Goal: Check status: Check status

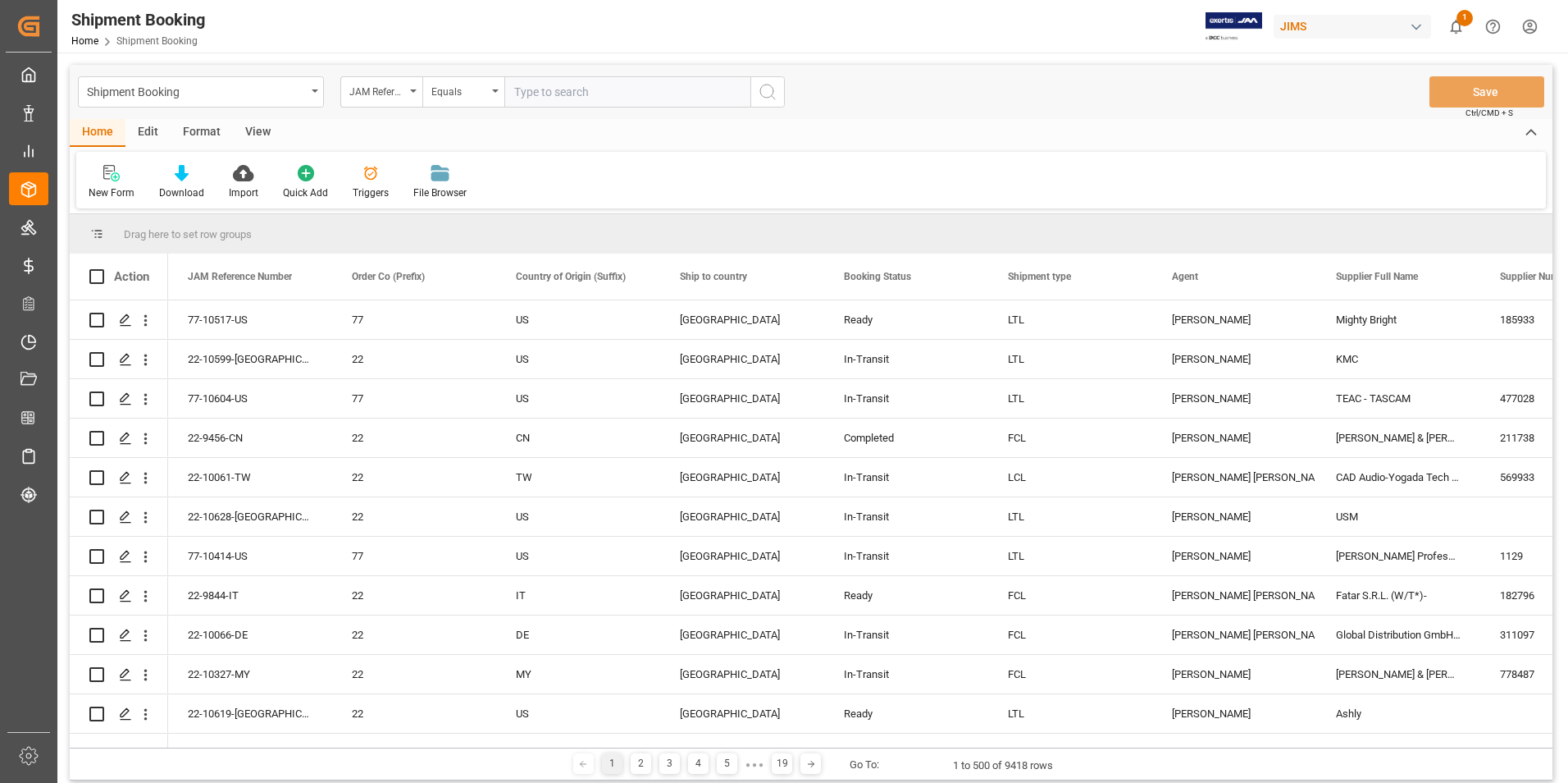
click at [543, 88] on input "text" at bounding box center [628, 92] width 246 height 31
paste input "77-10588-[GEOGRAPHIC_DATA]"
type input "77-10588-[GEOGRAPHIC_DATA]"
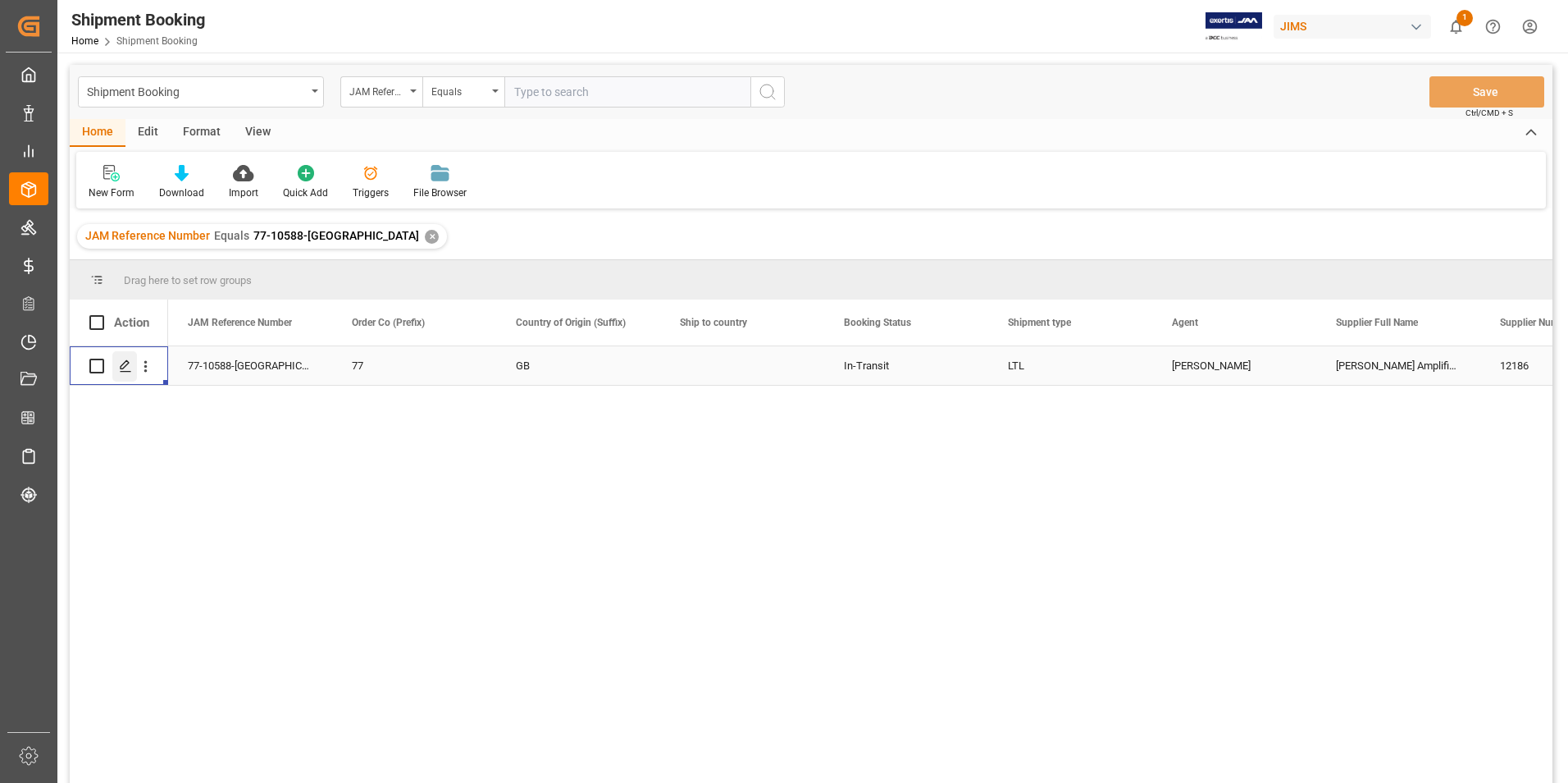
click at [130, 367] on icon "Press SPACE to select this row." at bounding box center [126, 366] width 14 height 14
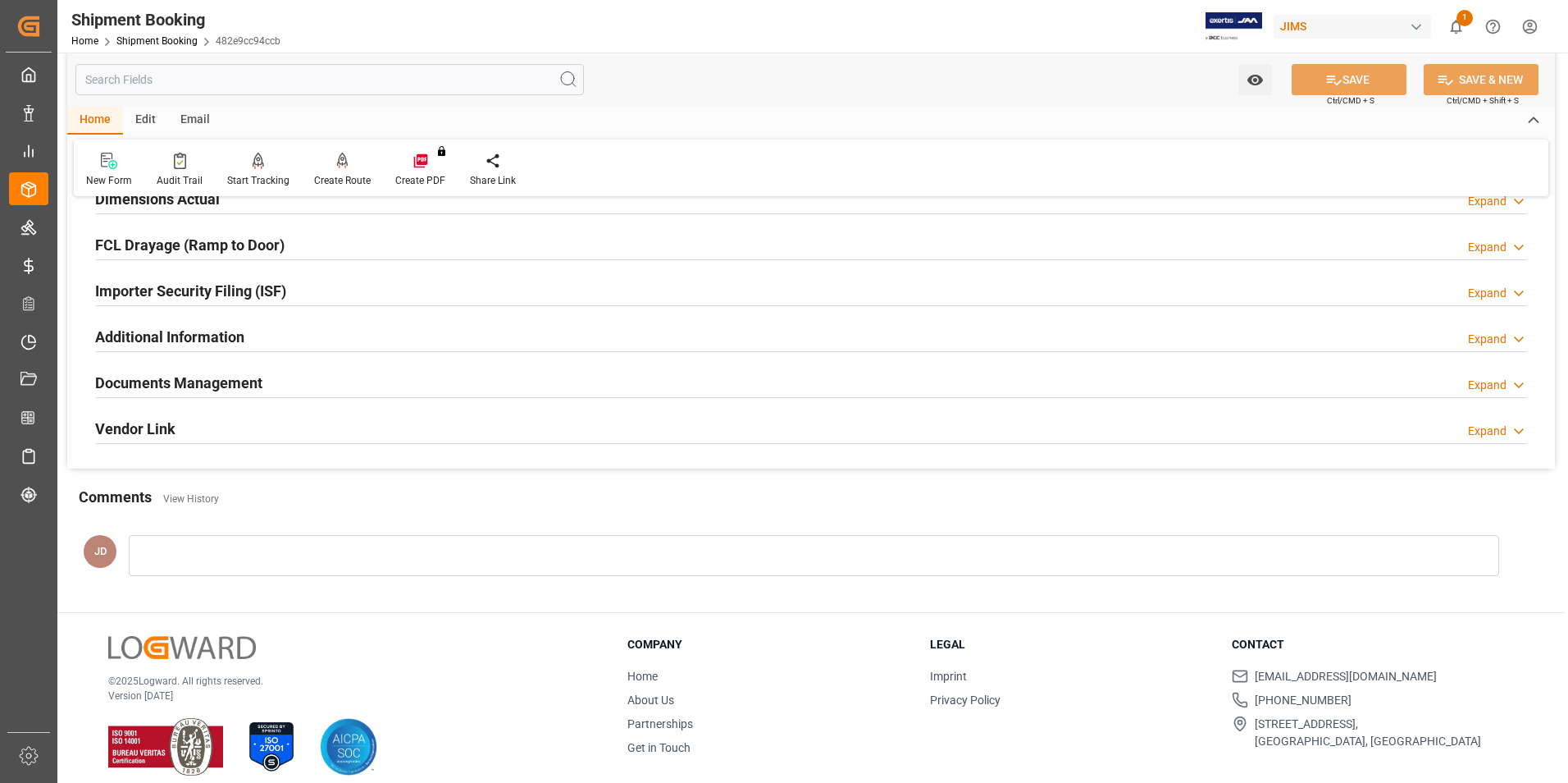
scroll to position [449, 0]
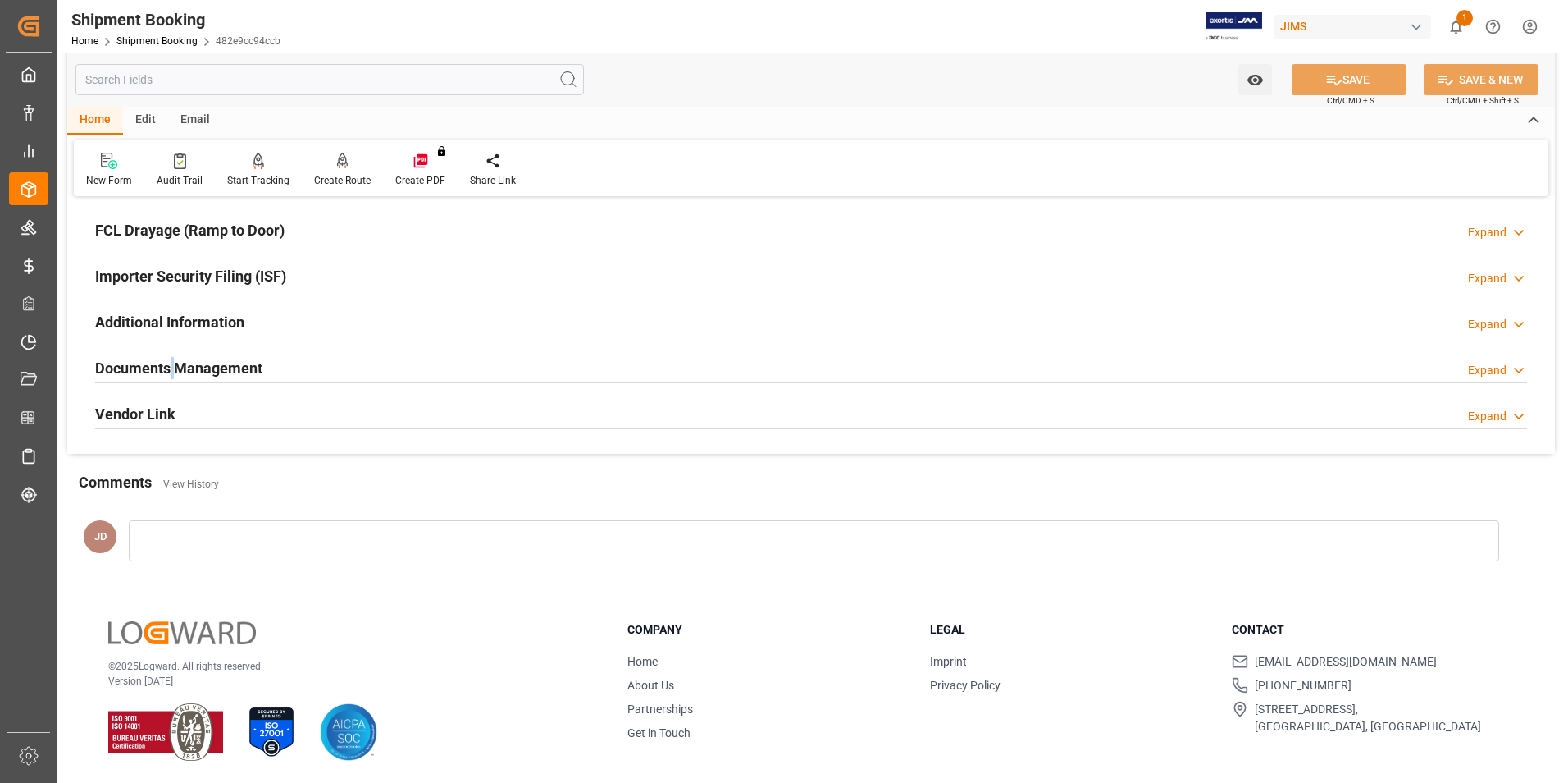
click at [173, 357] on h2 "Documents Management" at bounding box center [178, 367] width 168 height 22
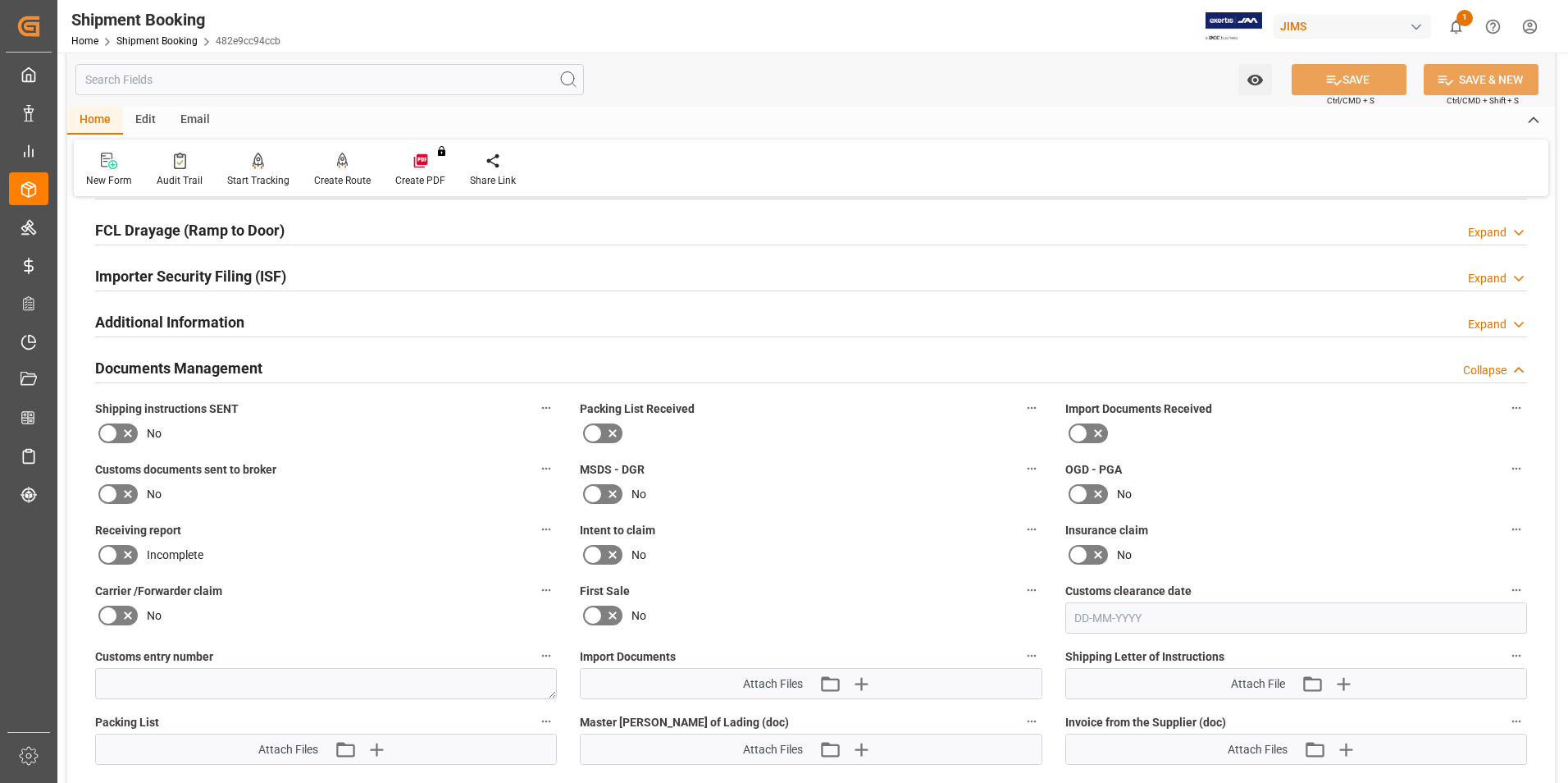
click at [1091, 427] on icon at bounding box center [1098, 433] width 19 height 19
click at [0, 0] on input "checkbox" at bounding box center [0, 0] width 0 height 0
click at [115, 492] on icon at bounding box center [108, 494] width 19 height 19
click at [0, 0] on input "checkbox" at bounding box center [0, 0] width 0 height 0
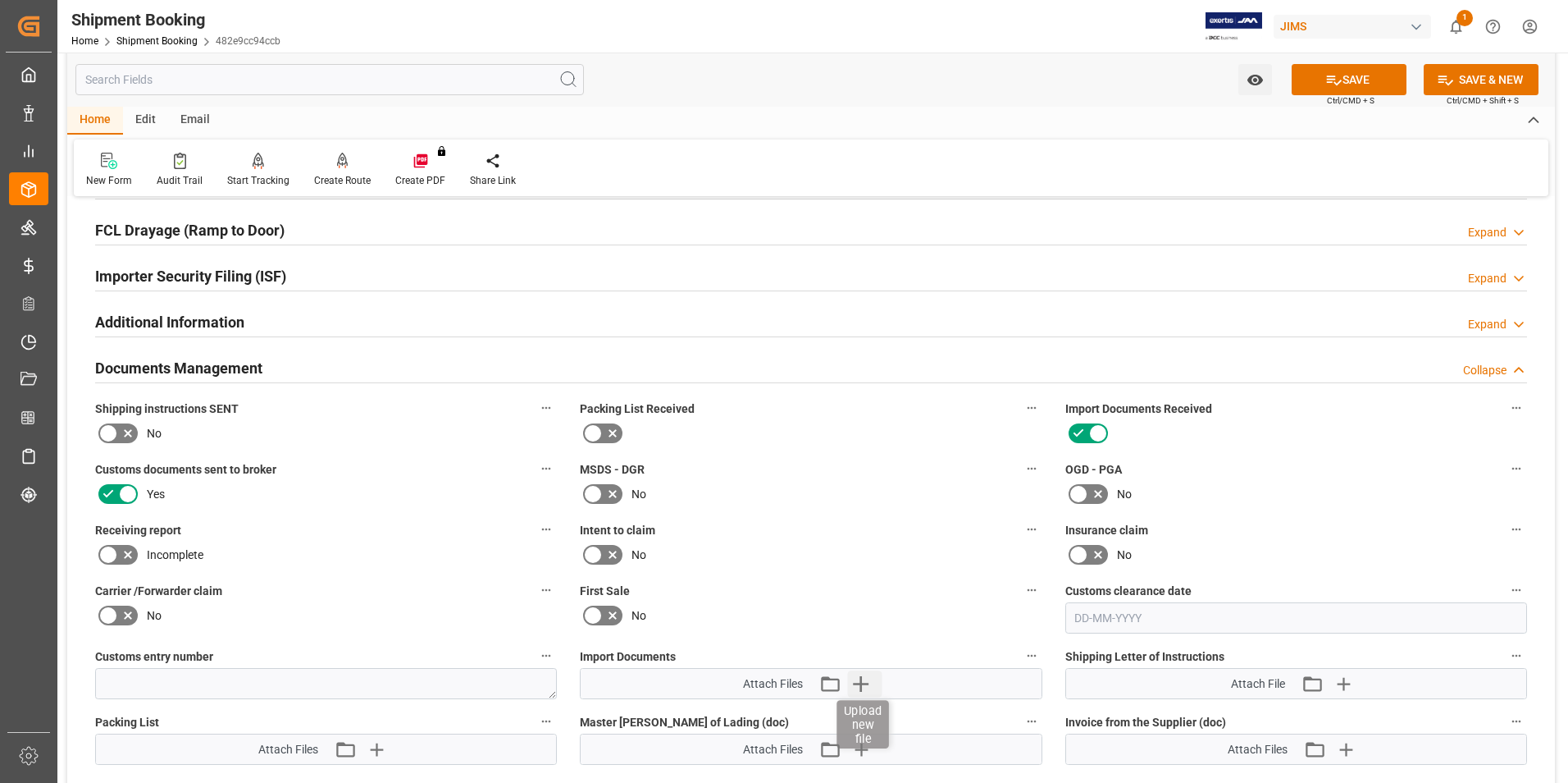
click at [861, 679] on icon "button" at bounding box center [860, 683] width 26 height 26
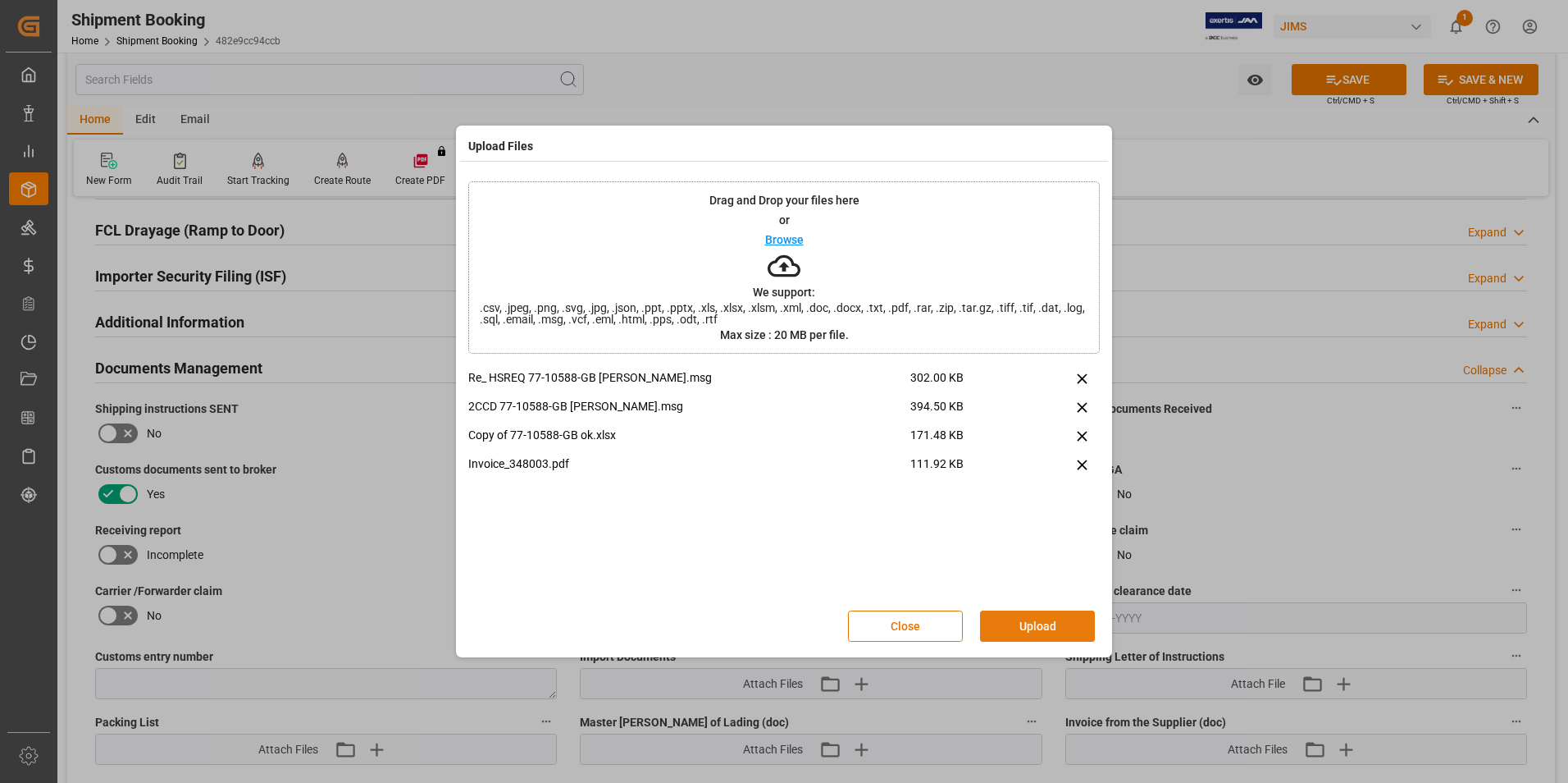
click at [1041, 624] on button "Upload" at bounding box center [1037, 626] width 115 height 31
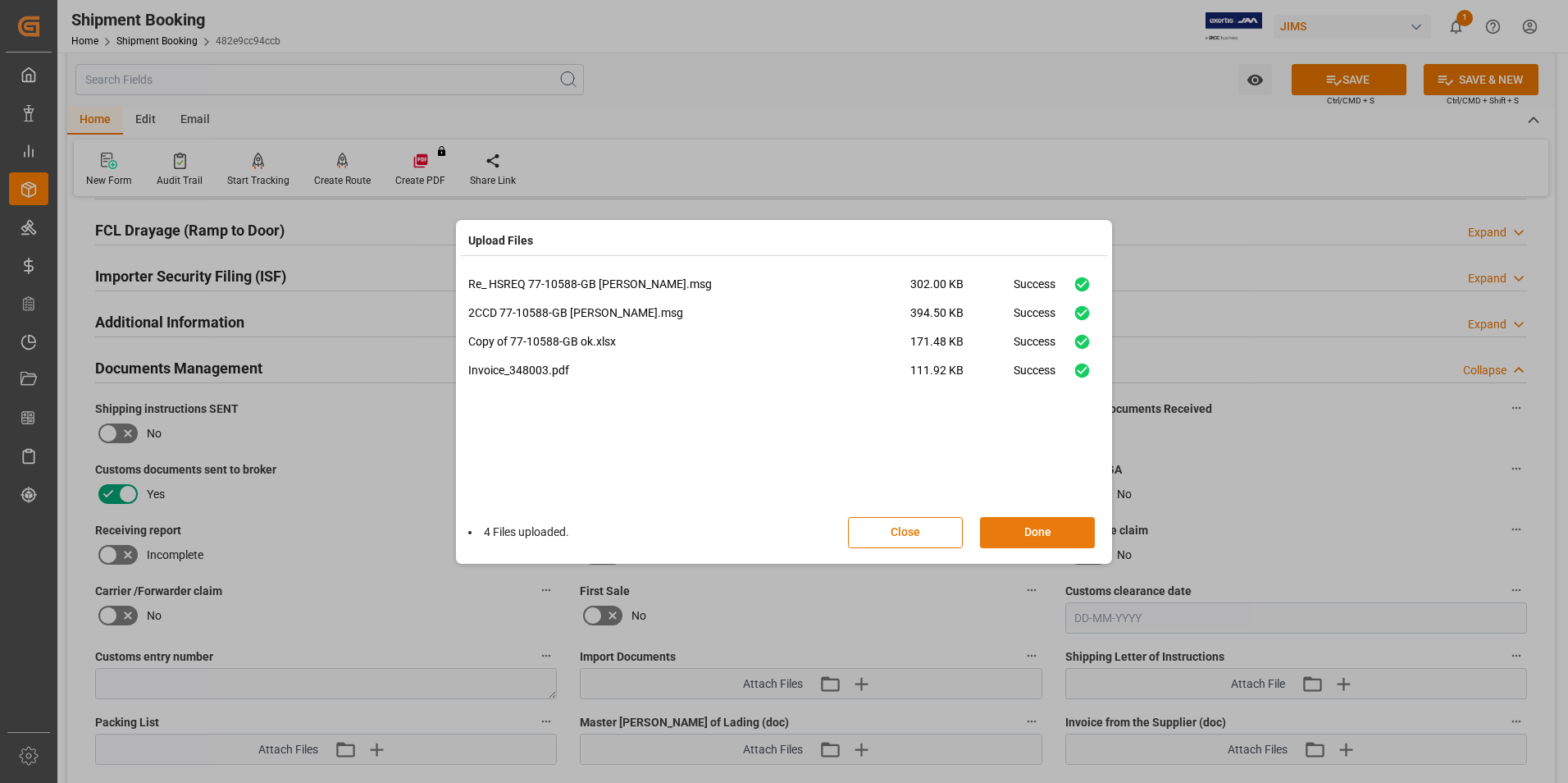
click at [1042, 526] on button "Done" at bounding box center [1037, 532] width 115 height 31
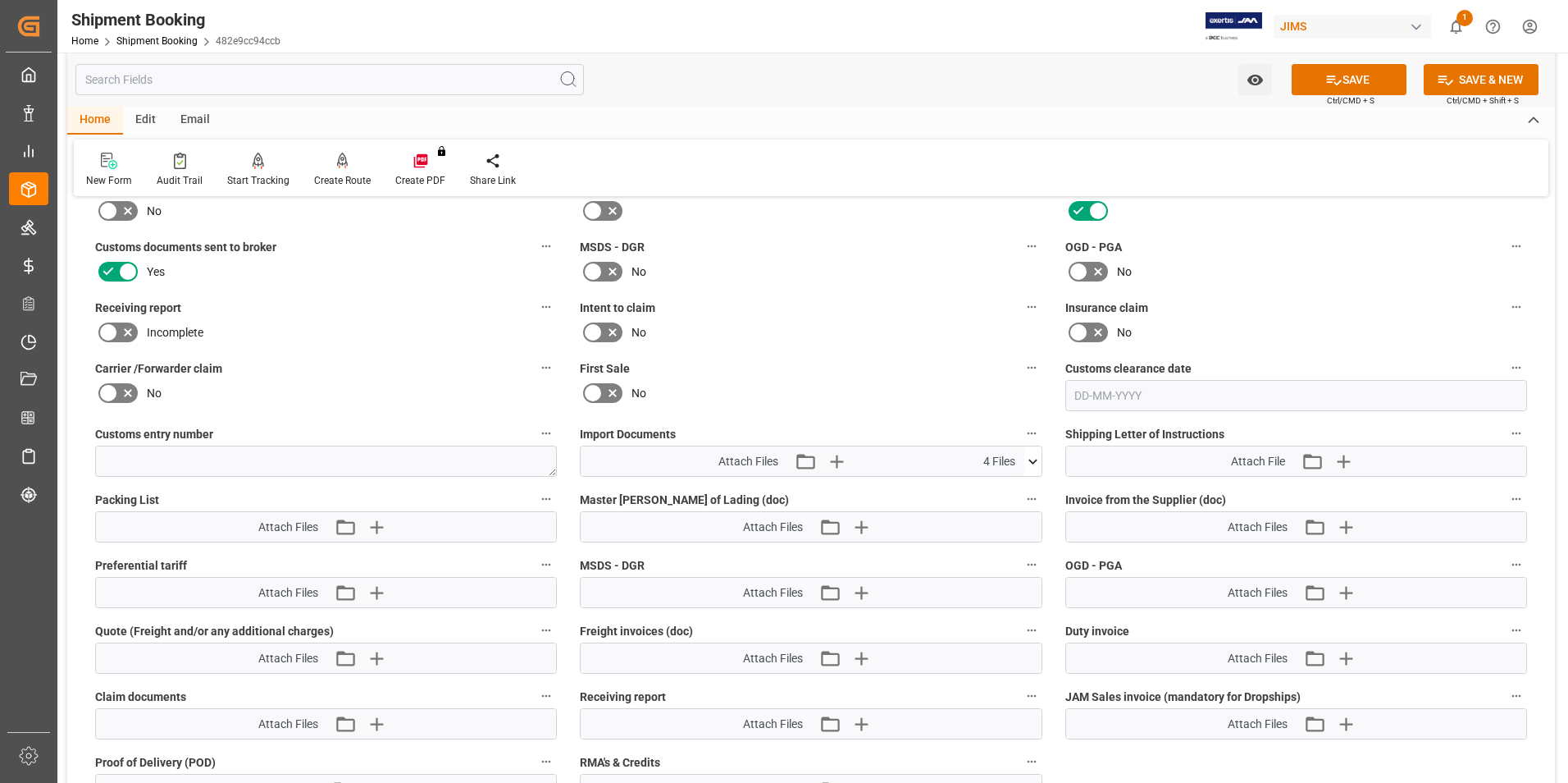
scroll to position [695, 0]
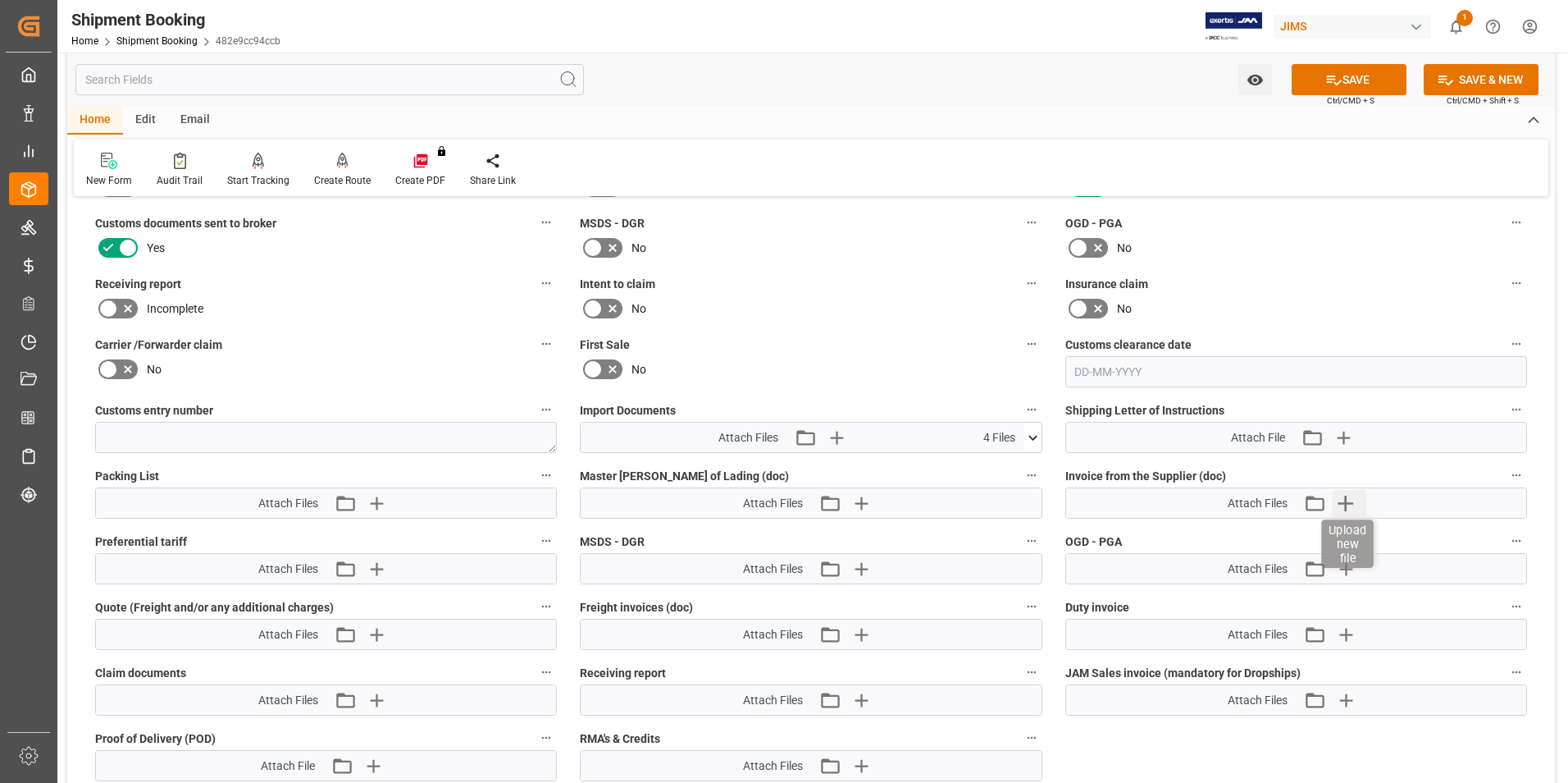
click at [1348, 501] on icon "button" at bounding box center [1345, 502] width 26 height 26
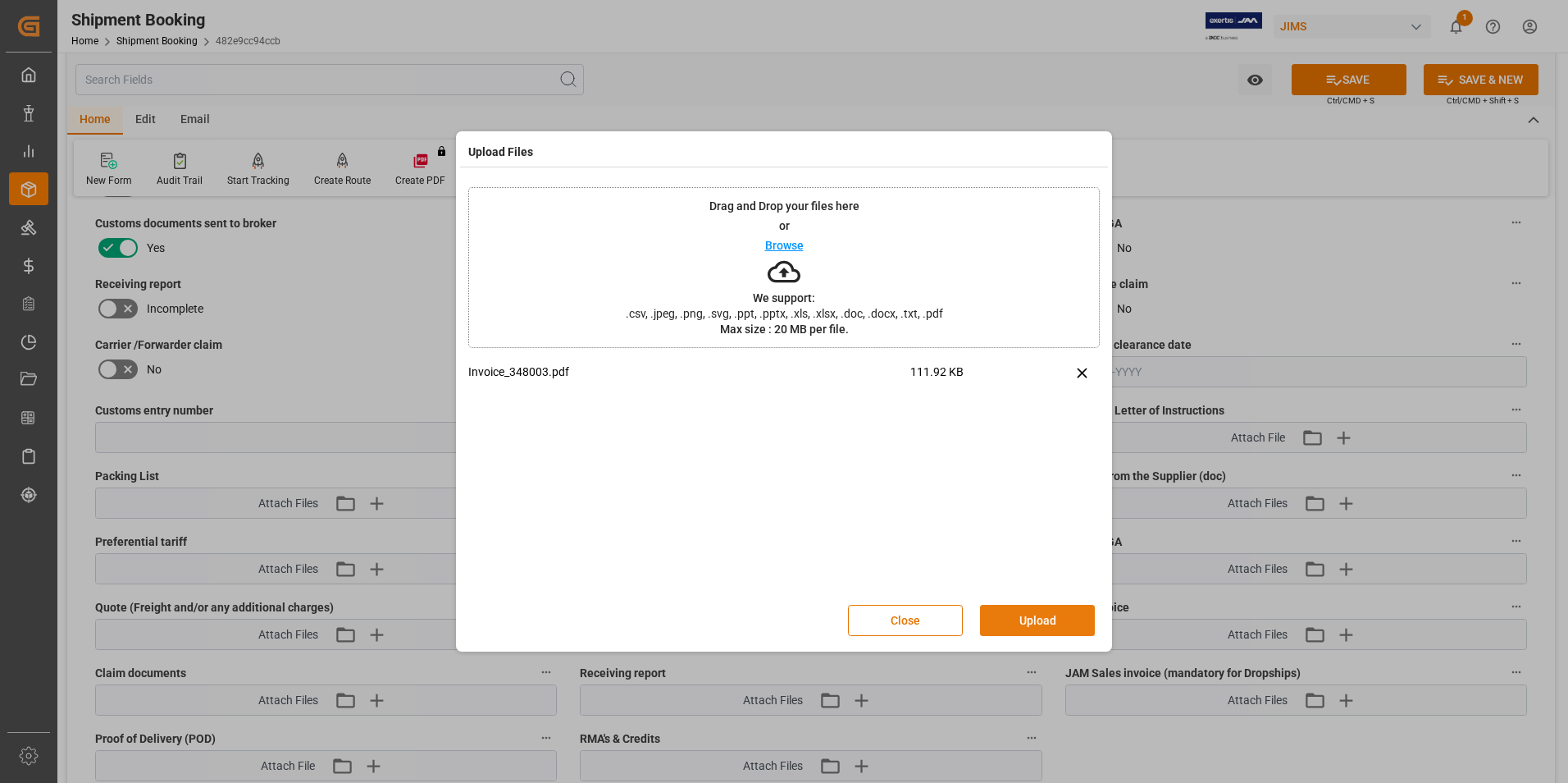
click at [1039, 611] on button "Upload" at bounding box center [1037, 620] width 115 height 31
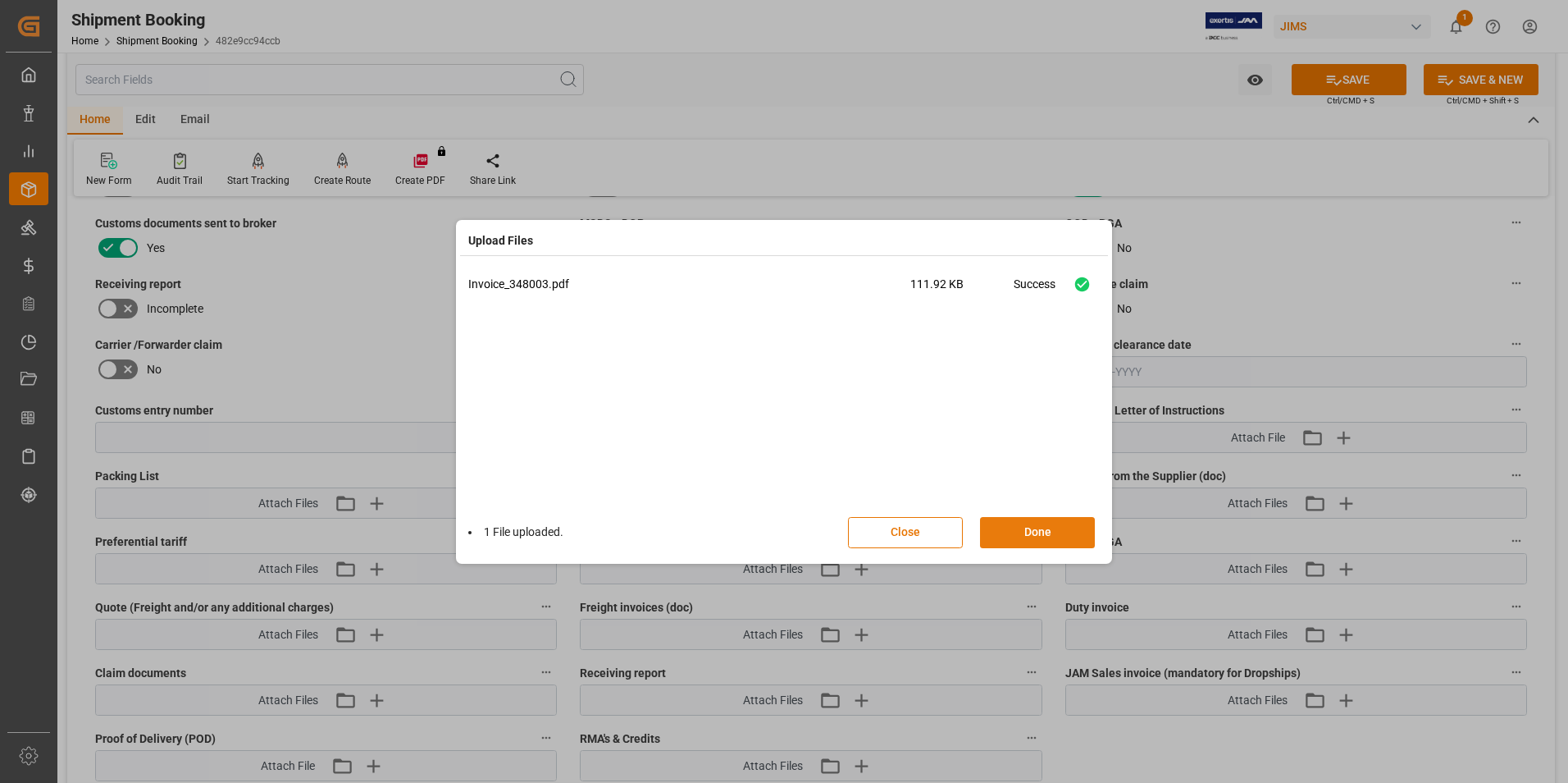
drag, startPoint x: 1074, startPoint y: 528, endPoint x: 1078, endPoint y: 517, distance: 11.7
click at [1078, 526] on button "Done" at bounding box center [1037, 532] width 115 height 31
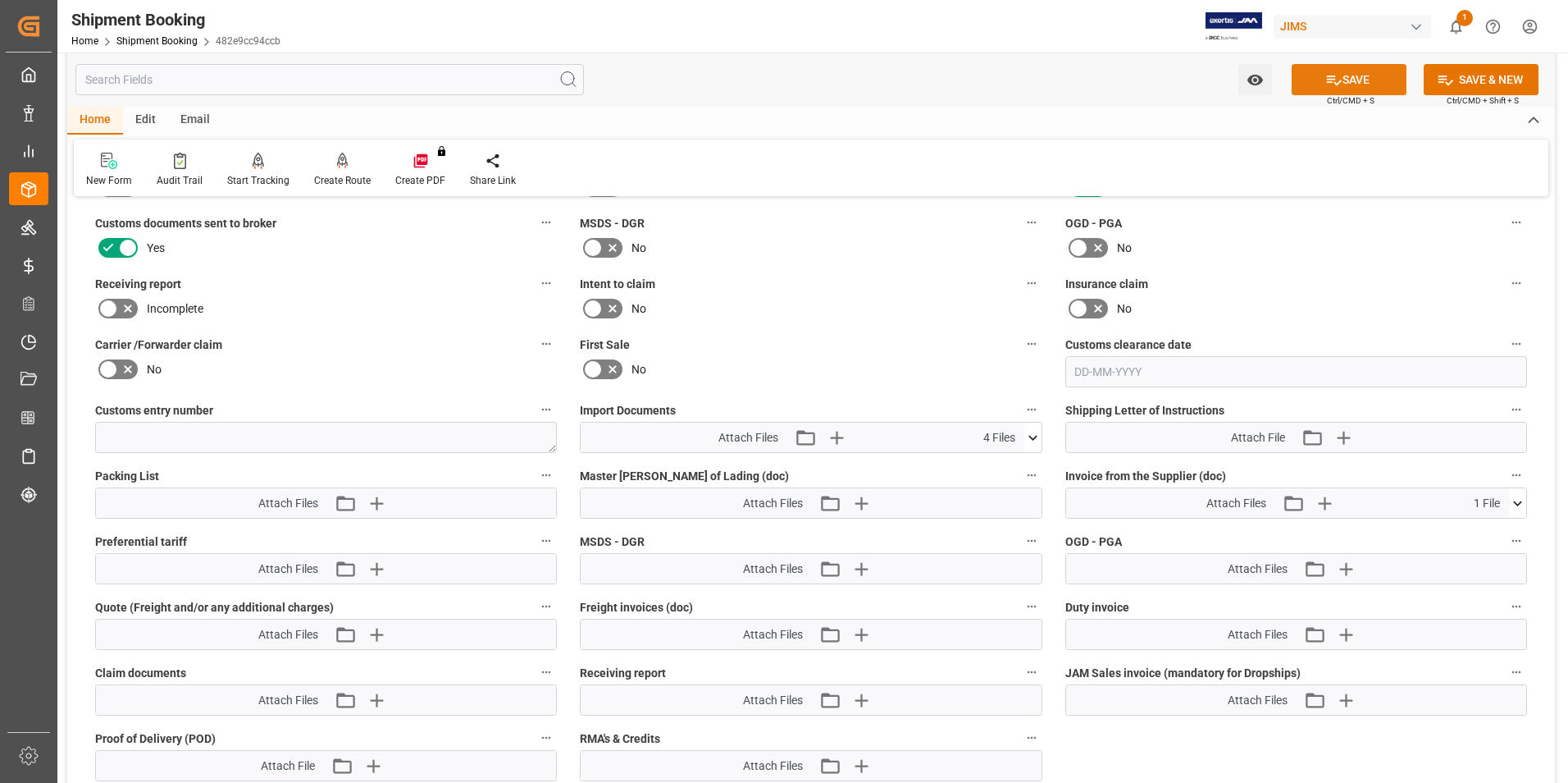
click at [1352, 83] on button "SAVE" at bounding box center [1349, 79] width 115 height 31
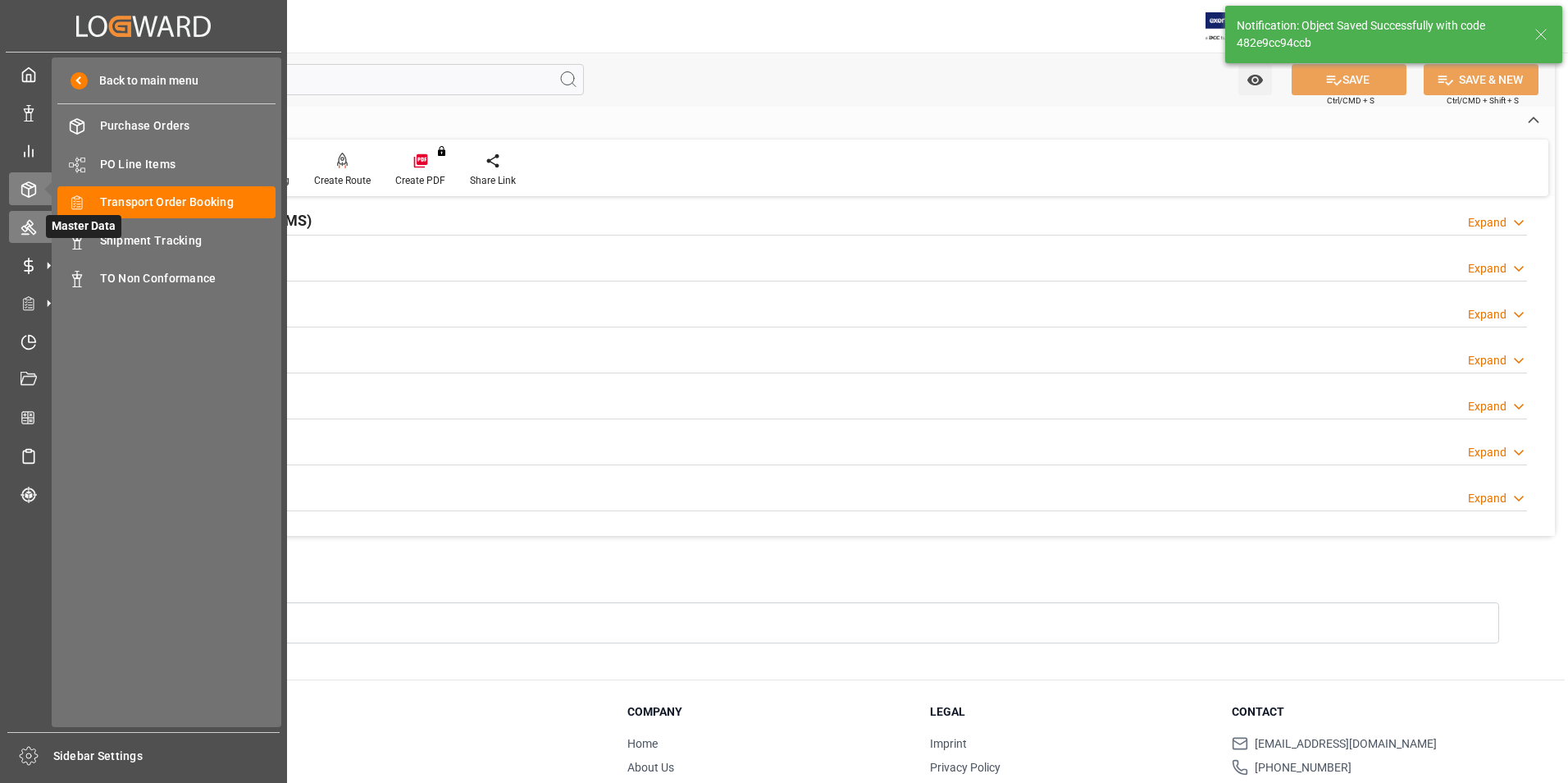
scroll to position [0, 0]
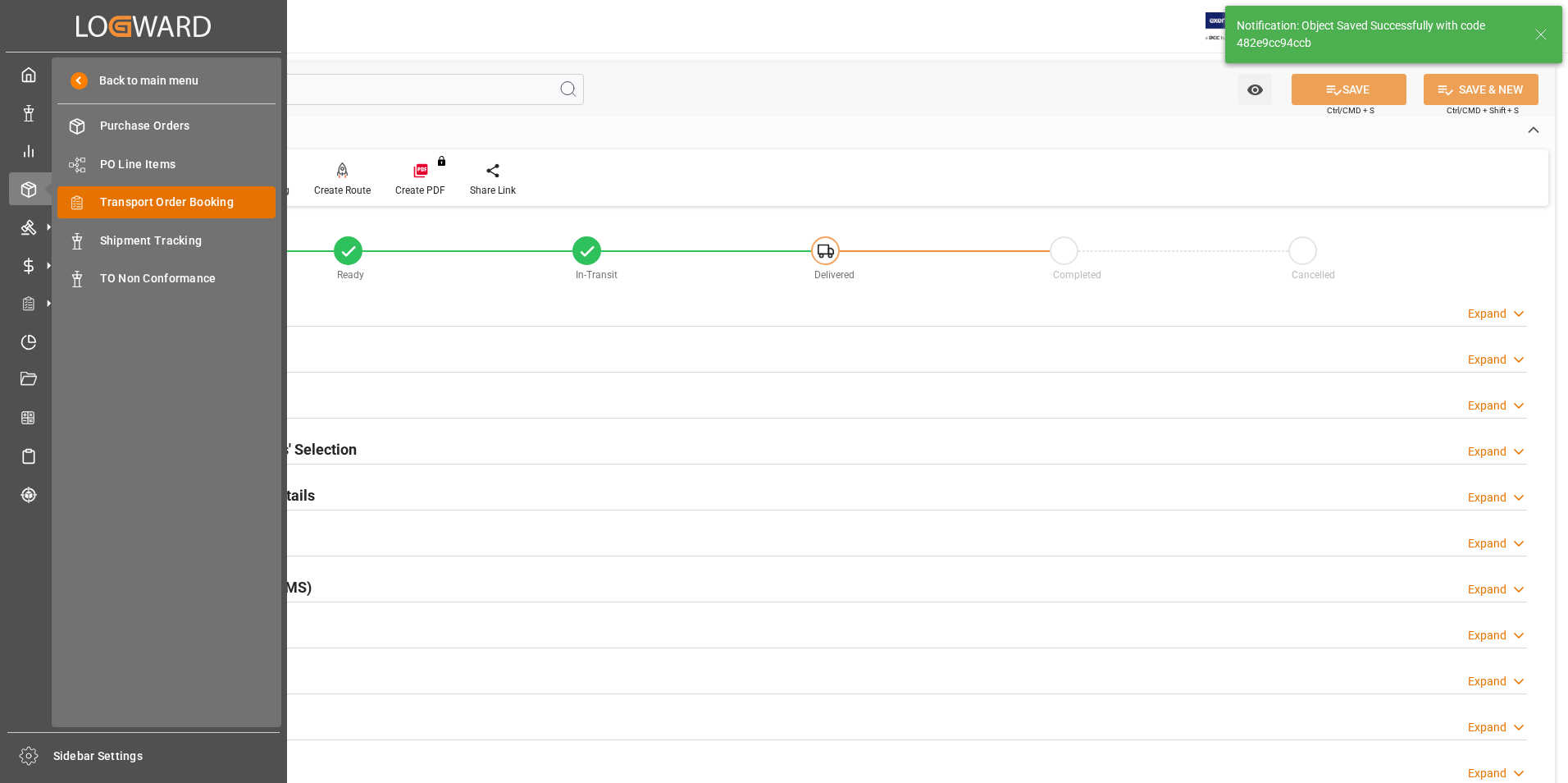
click at [227, 204] on span "Transport Order Booking" at bounding box center [188, 203] width 176 height 17
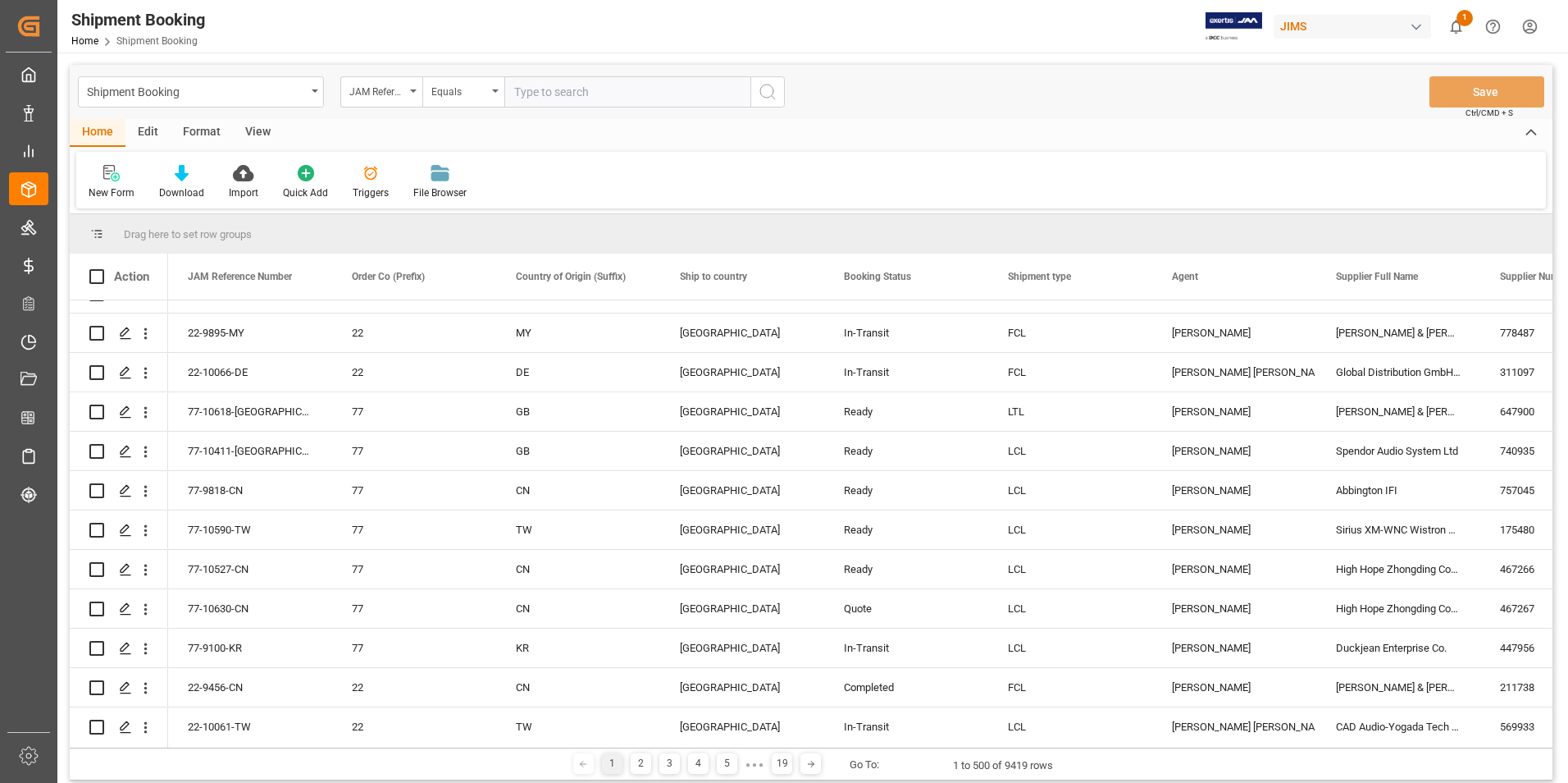
scroll to position [164, 0]
